Goal: Information Seeking & Learning: Get advice/opinions

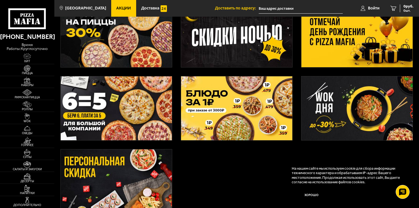
scroll to position [170, 0]
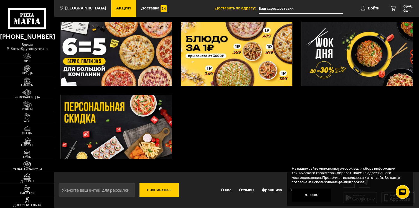
click at [61, 145] on img at bounding box center [116, 127] width 111 height 64
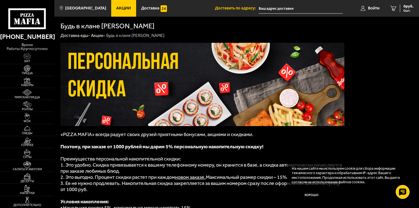
scroll to position [77, 0]
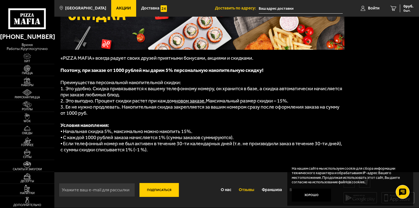
click at [238, 195] on link "Отзывы" at bounding box center [246, 189] width 23 height 14
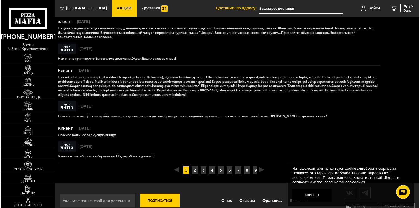
scroll to position [348, 0]
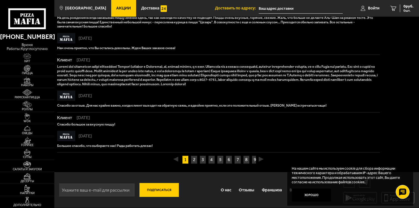
click at [308, 7] on input "text" at bounding box center [301, 8] width 84 height 10
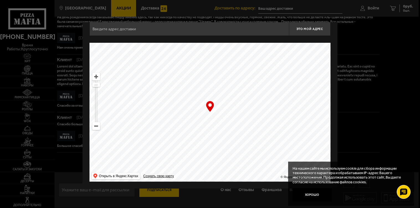
click at [166, 188] on div at bounding box center [210, 104] width 420 height 208
